Goal: Task Accomplishment & Management: Complete application form

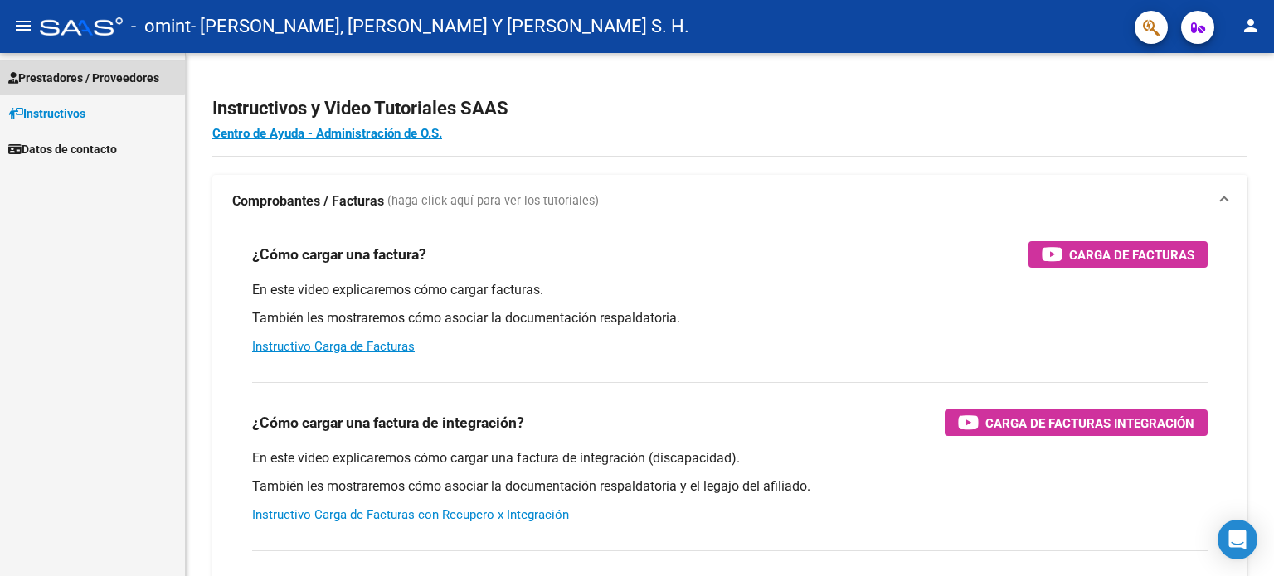
click at [73, 71] on span "Prestadores / Proveedores" at bounding box center [83, 78] width 151 height 18
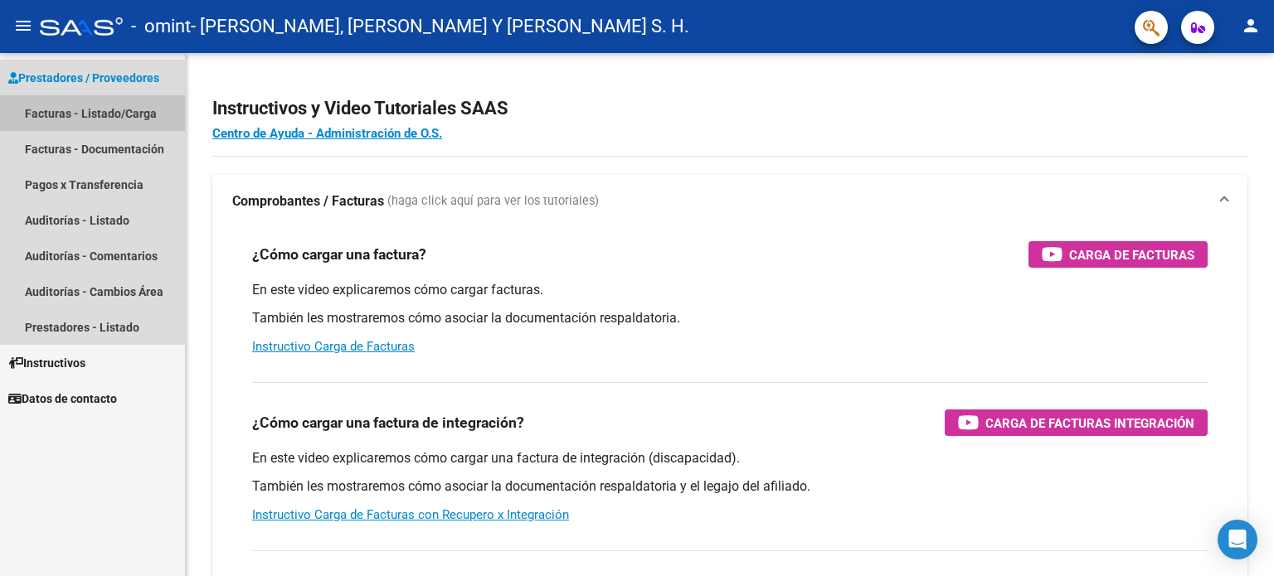
click at [76, 111] on link "Facturas - Listado/Carga" at bounding box center [92, 113] width 185 height 36
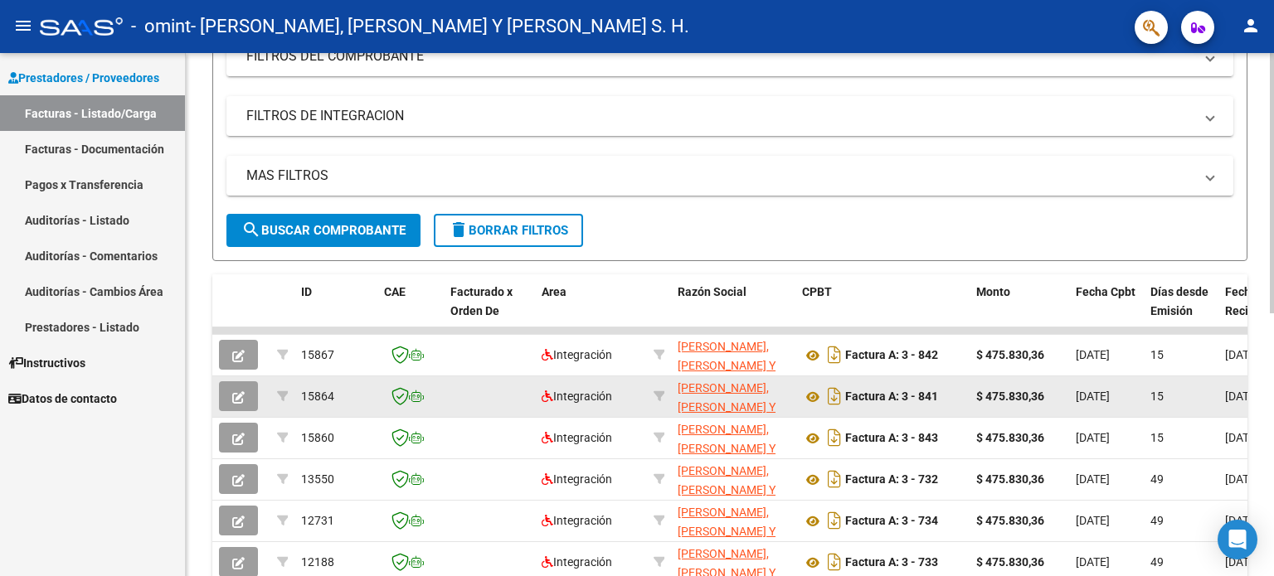
scroll to position [197, 0]
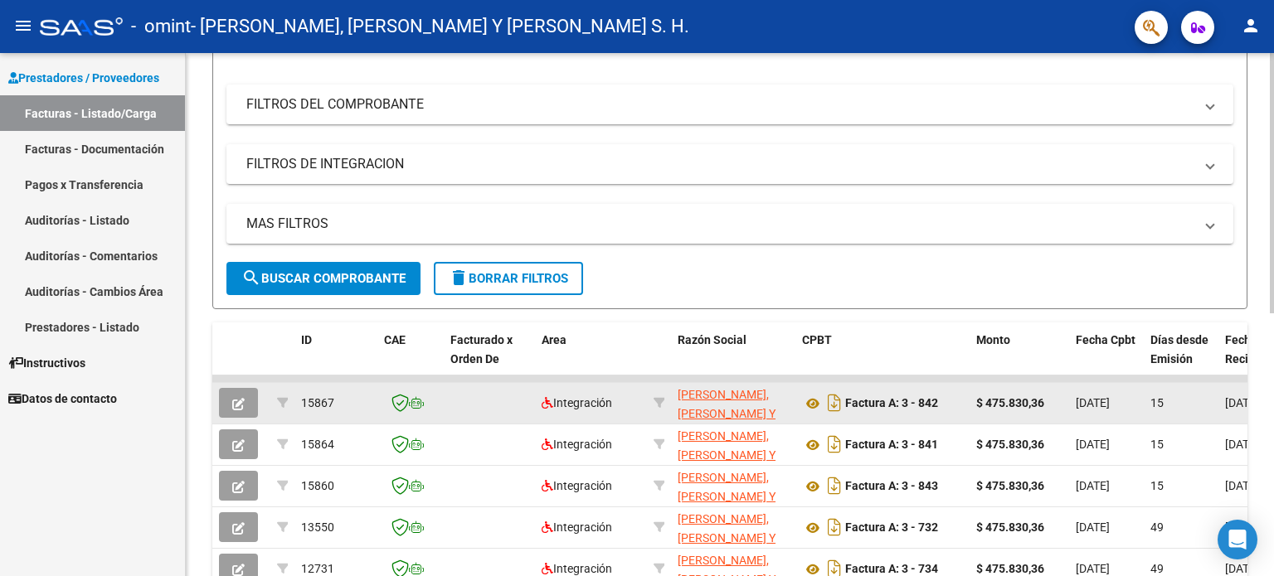
click at [236, 398] on icon "button" at bounding box center [238, 404] width 12 height 12
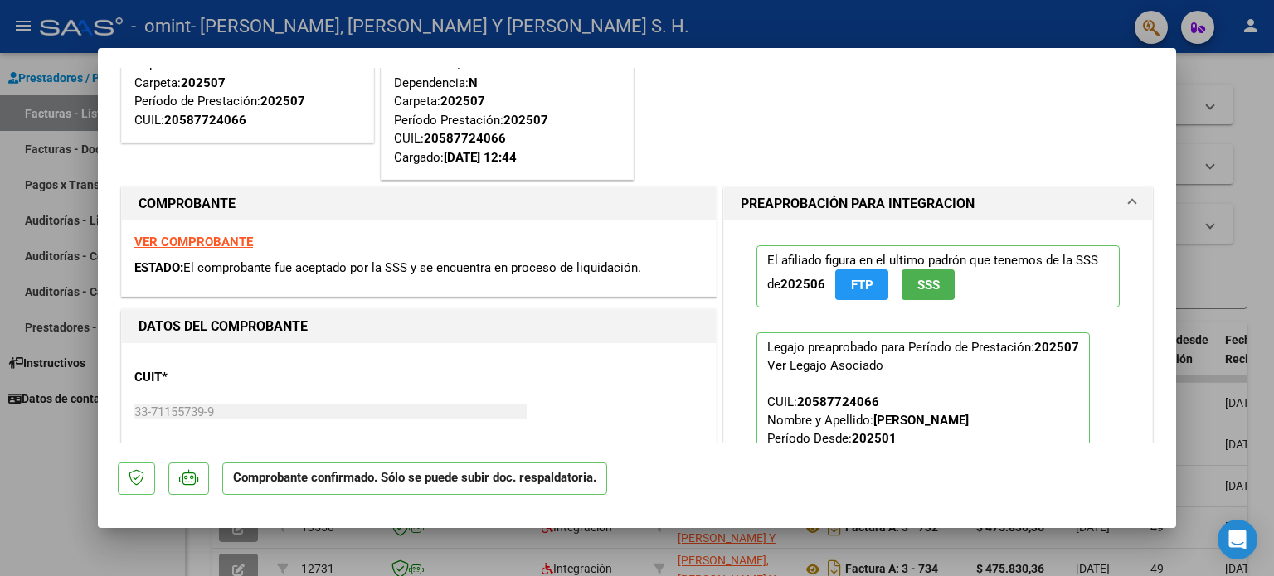
scroll to position [166, 0]
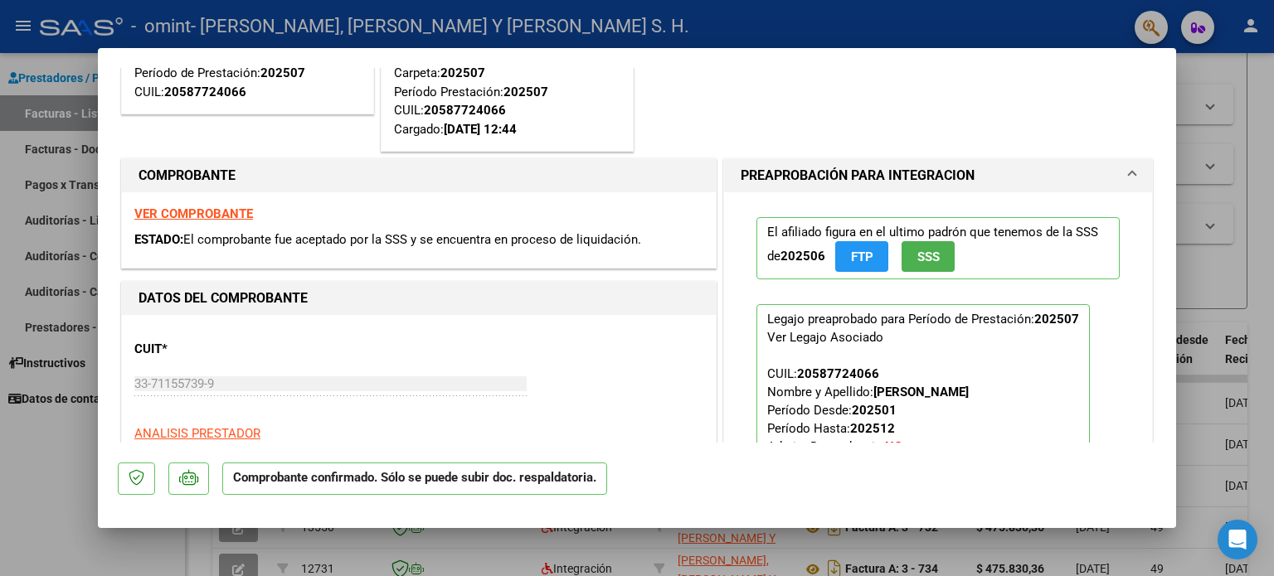
click at [1208, 74] on div at bounding box center [637, 288] width 1274 height 576
type input "$ 0,00"
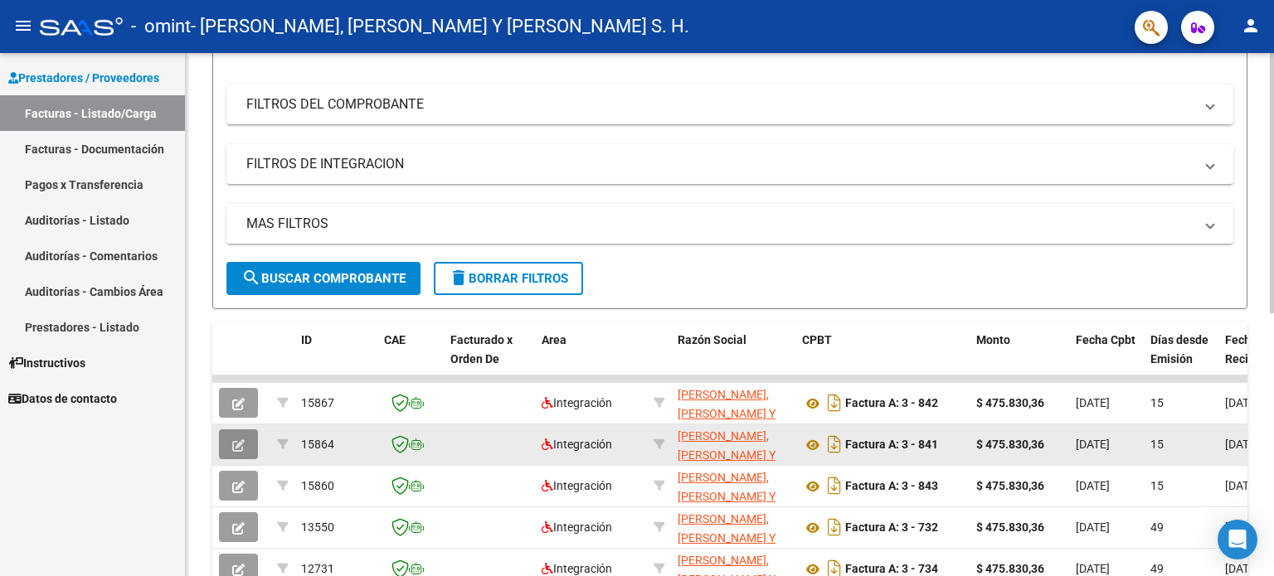
click at [240, 440] on icon "button" at bounding box center [238, 446] width 12 height 12
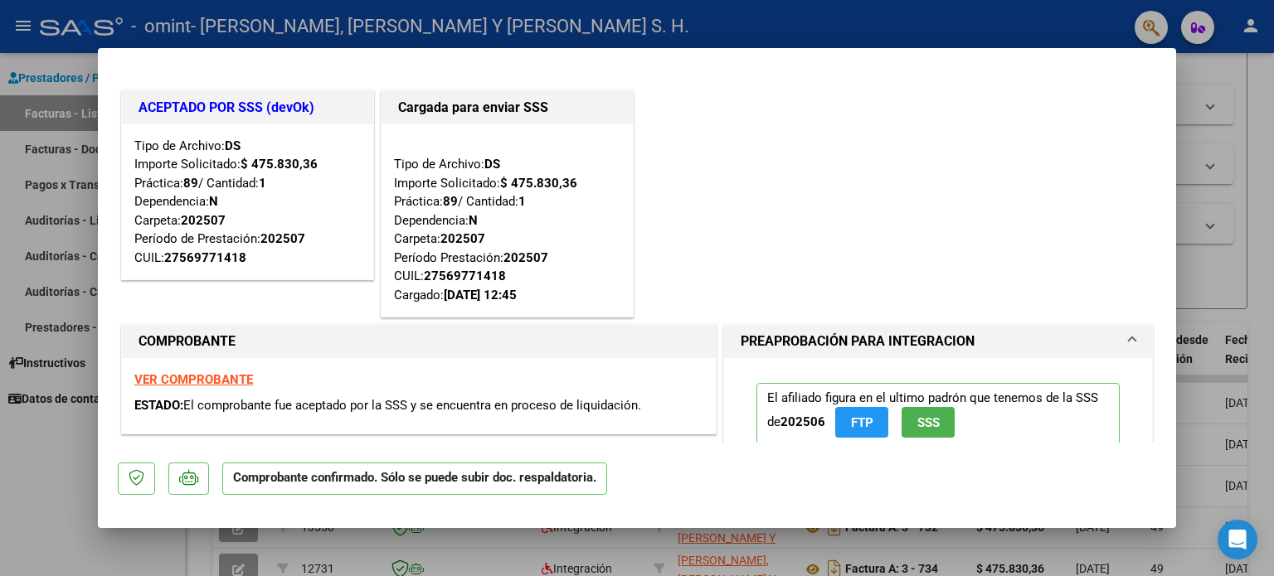
click at [1245, 219] on div at bounding box center [637, 288] width 1274 height 576
type input "$ 0,00"
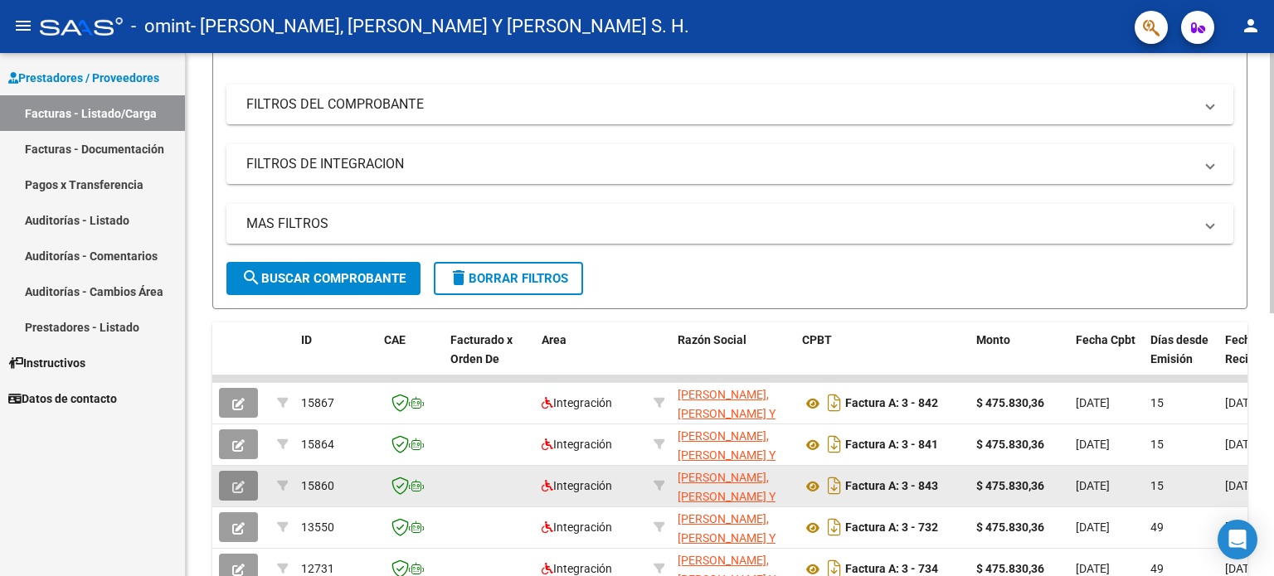
click at [238, 492] on button "button" at bounding box center [238, 486] width 39 height 30
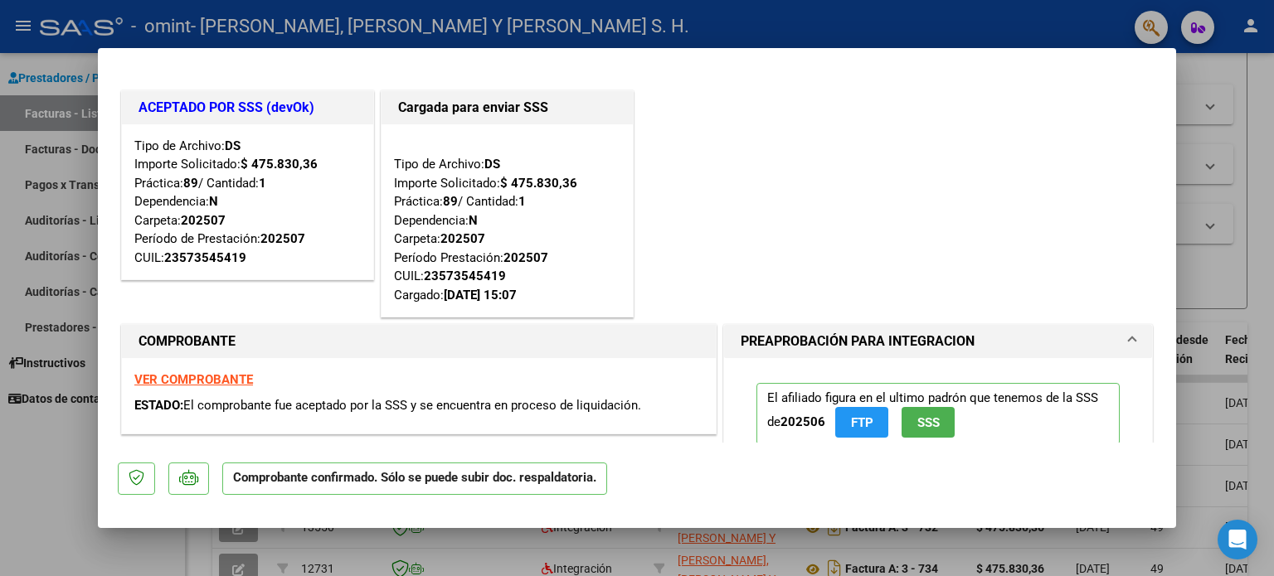
click at [1253, 264] on div at bounding box center [637, 288] width 1274 height 576
type input "$ 0,00"
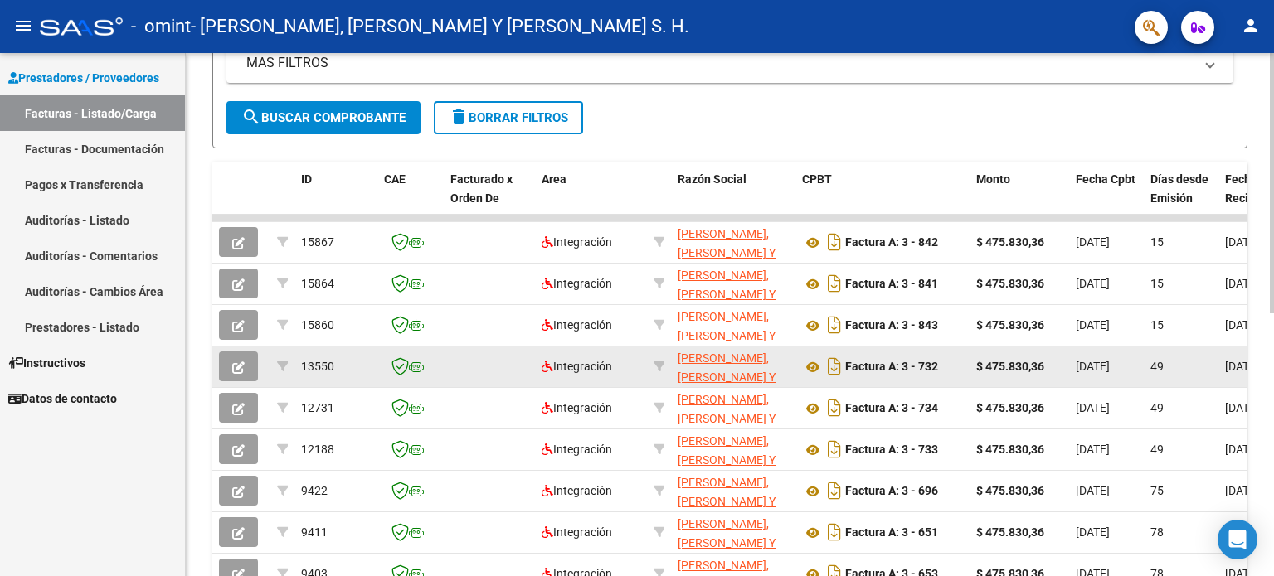
scroll to position [363, 0]
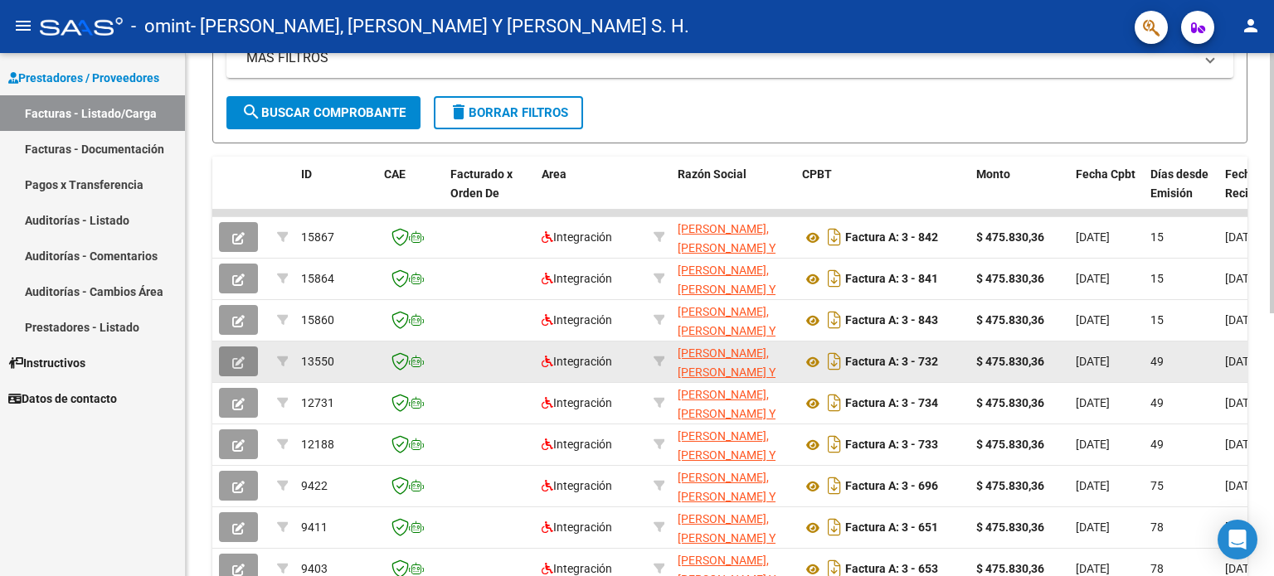
click at [242, 357] on icon "button" at bounding box center [238, 363] width 12 height 12
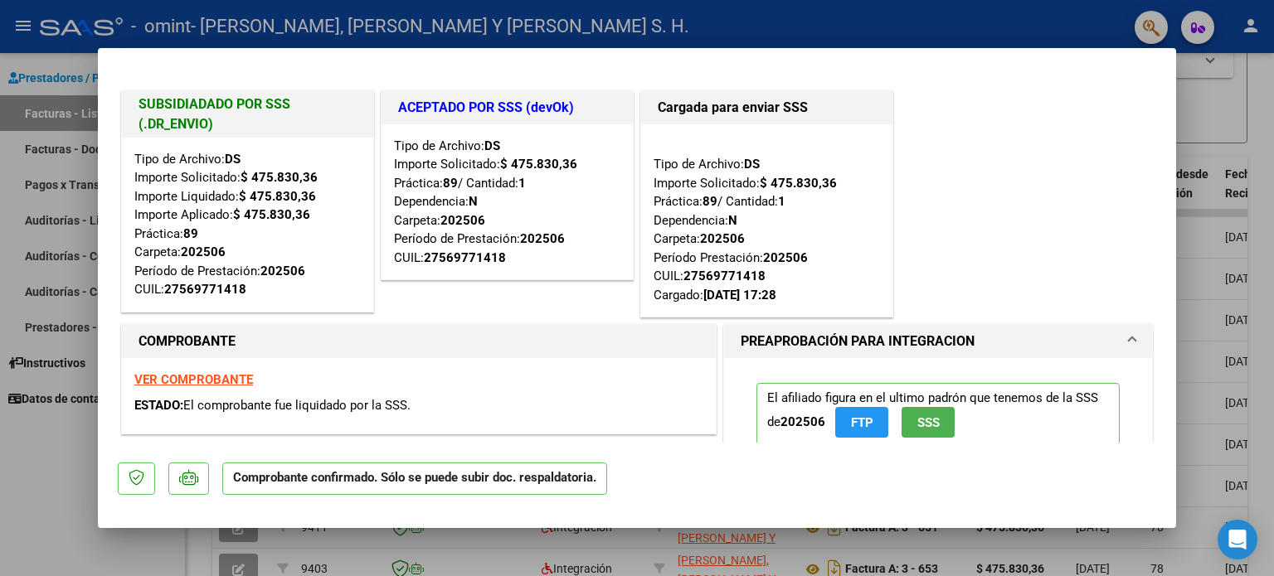
click at [1227, 100] on div at bounding box center [637, 288] width 1274 height 576
type input "$ 0,00"
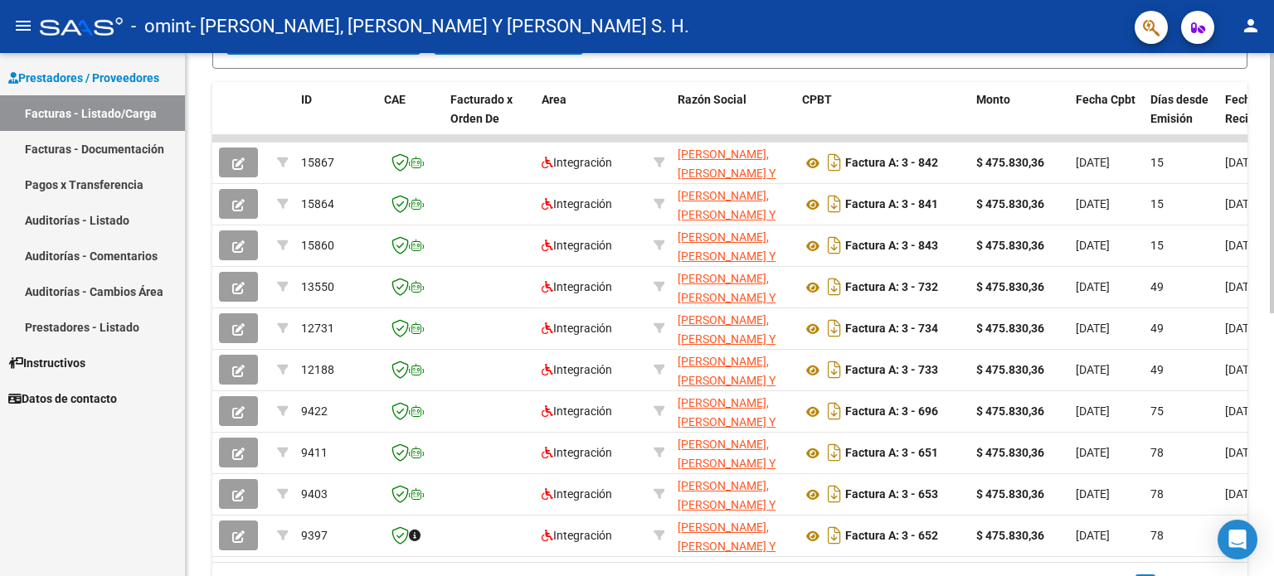
scroll to position [529, 0]
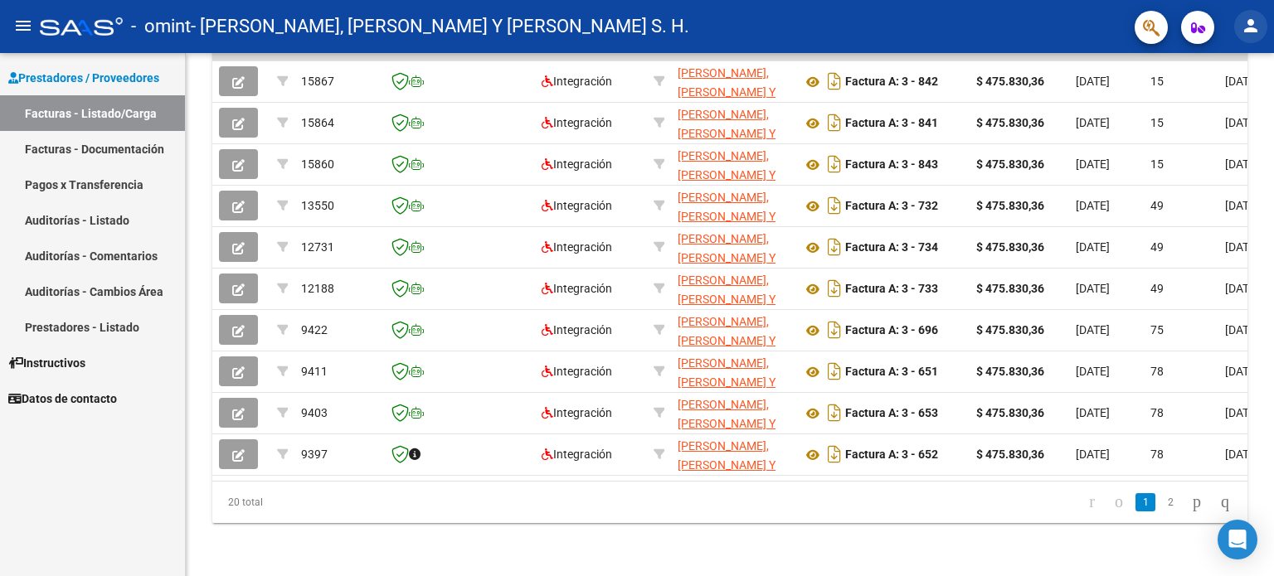
click at [1251, 27] on mat-icon "person" at bounding box center [1251, 26] width 20 height 20
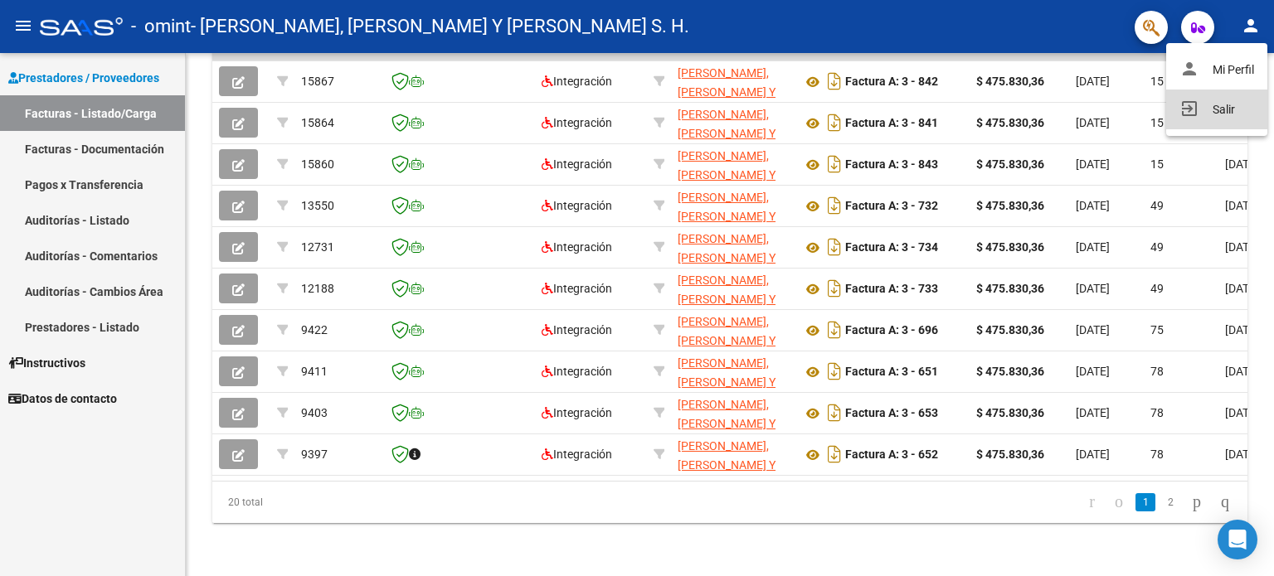
click at [1220, 107] on button "exit_to_app Salir" at bounding box center [1216, 110] width 101 height 40
